Goal: Task Accomplishment & Management: Complete application form

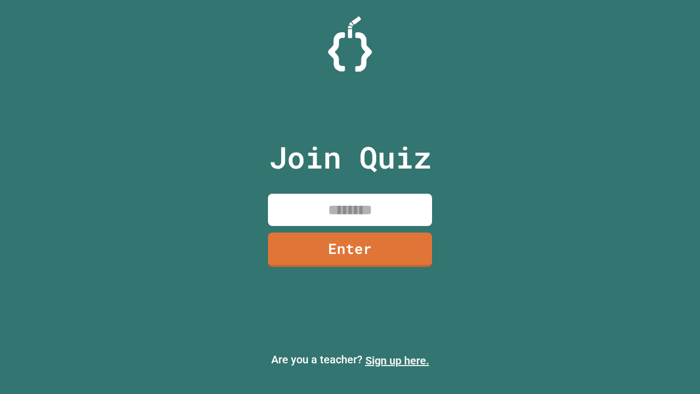
click at [397, 361] on link "Sign up here." at bounding box center [397, 360] width 64 height 13
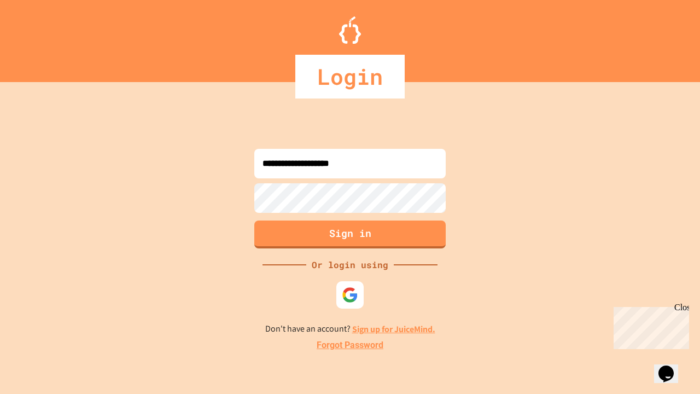
type input "**********"
